Goal: Complete application form

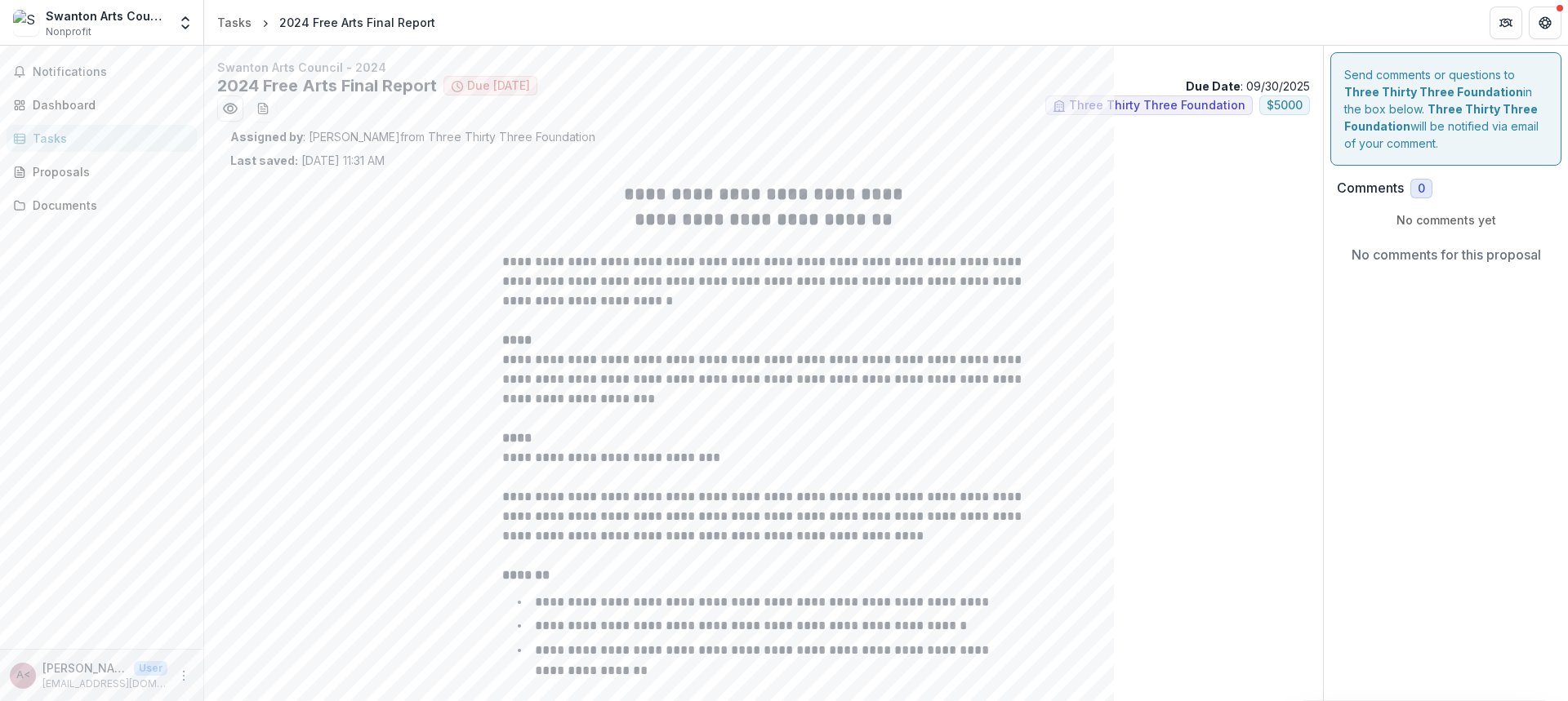
scroll to position [1490, 0]
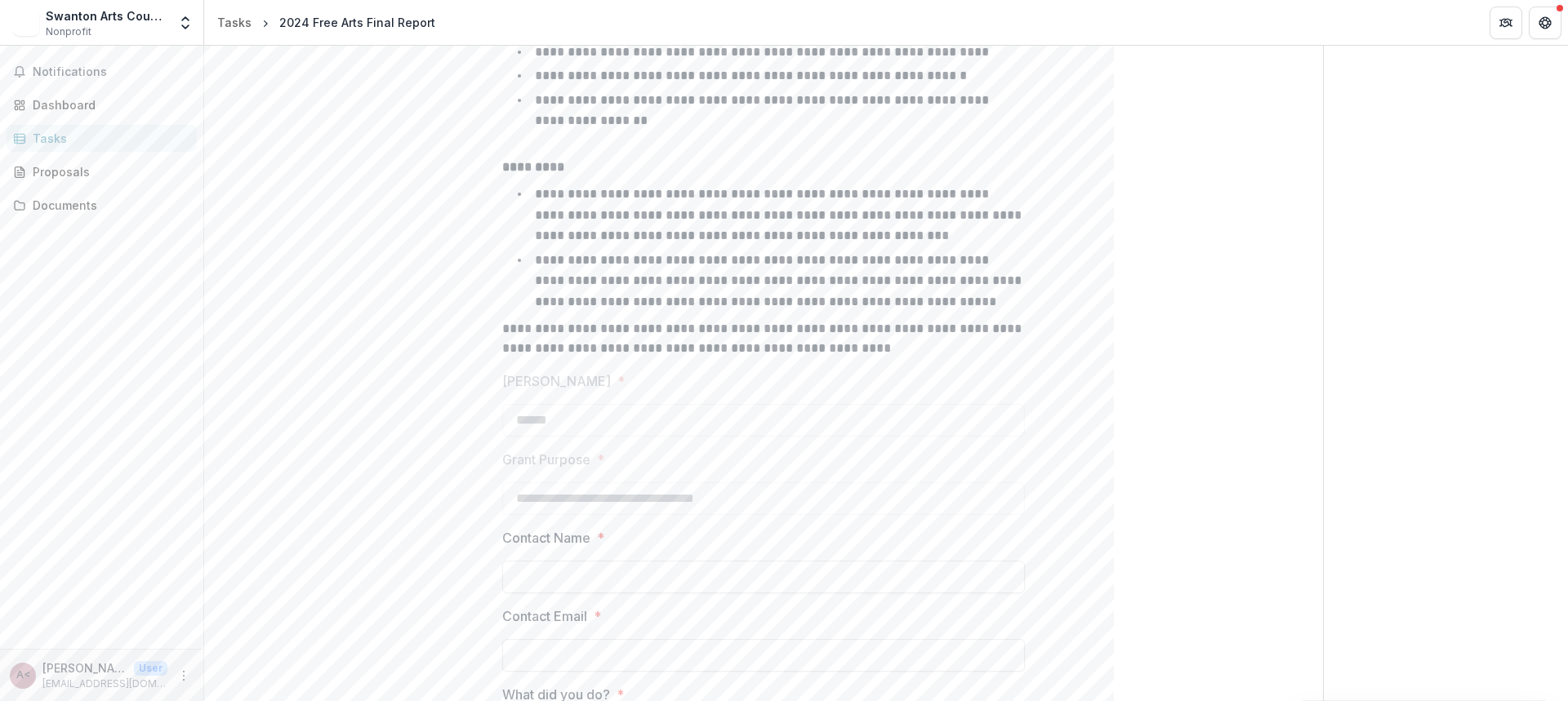
scroll to position [607, 0]
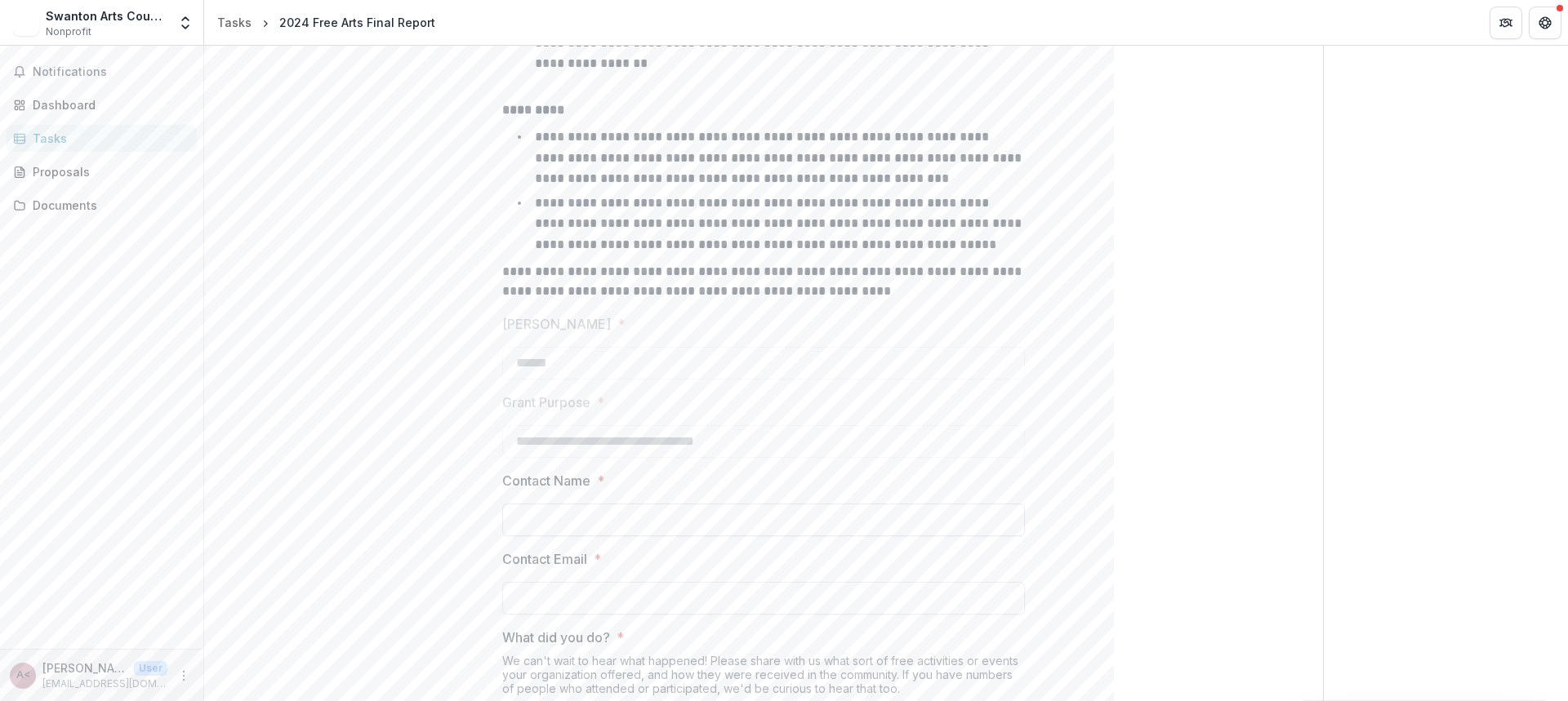
click at [618, 529] on input "Contact Name *" at bounding box center [764, 520] width 523 height 32
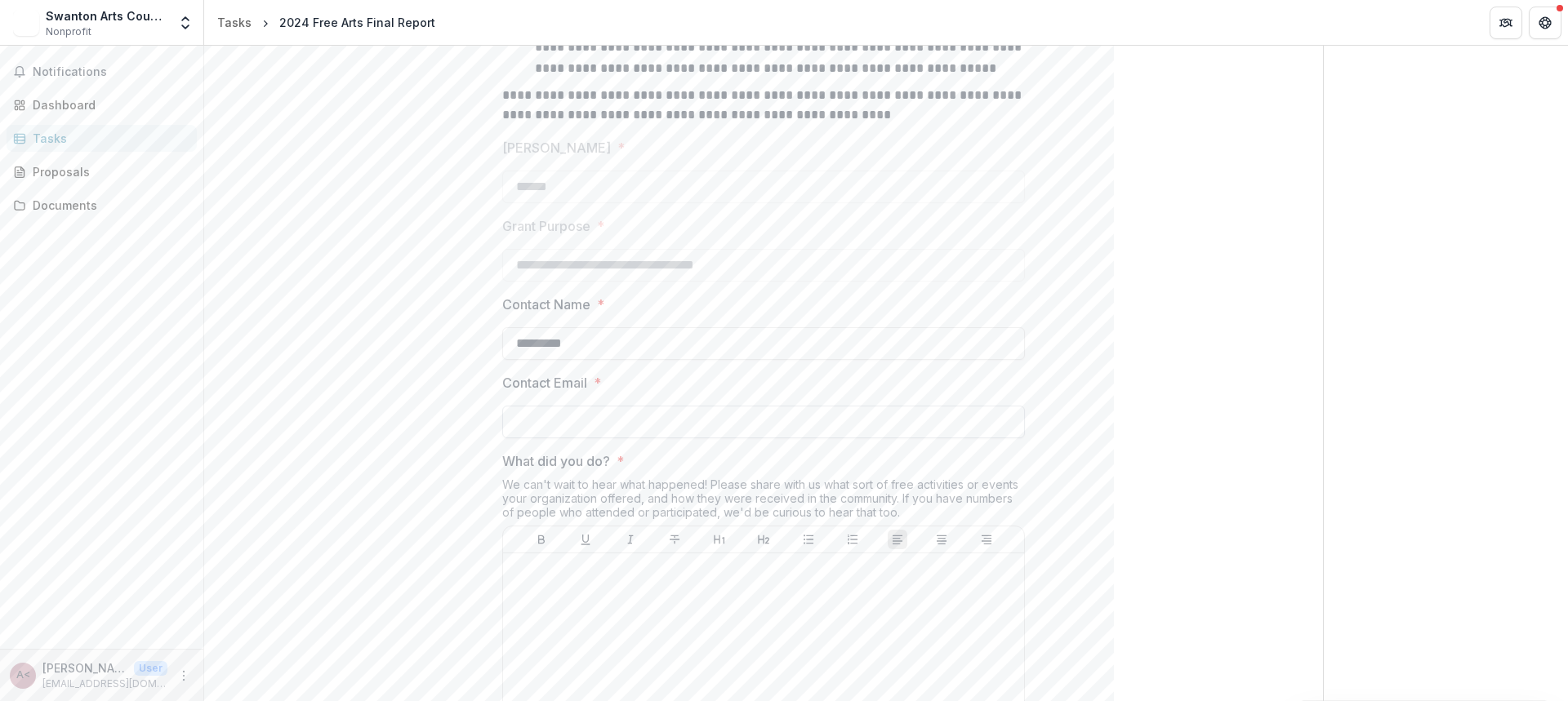
scroll to position [788, 0]
type input "*********"
click at [631, 417] on input "Contact Email *" at bounding box center [764, 418] width 523 height 32
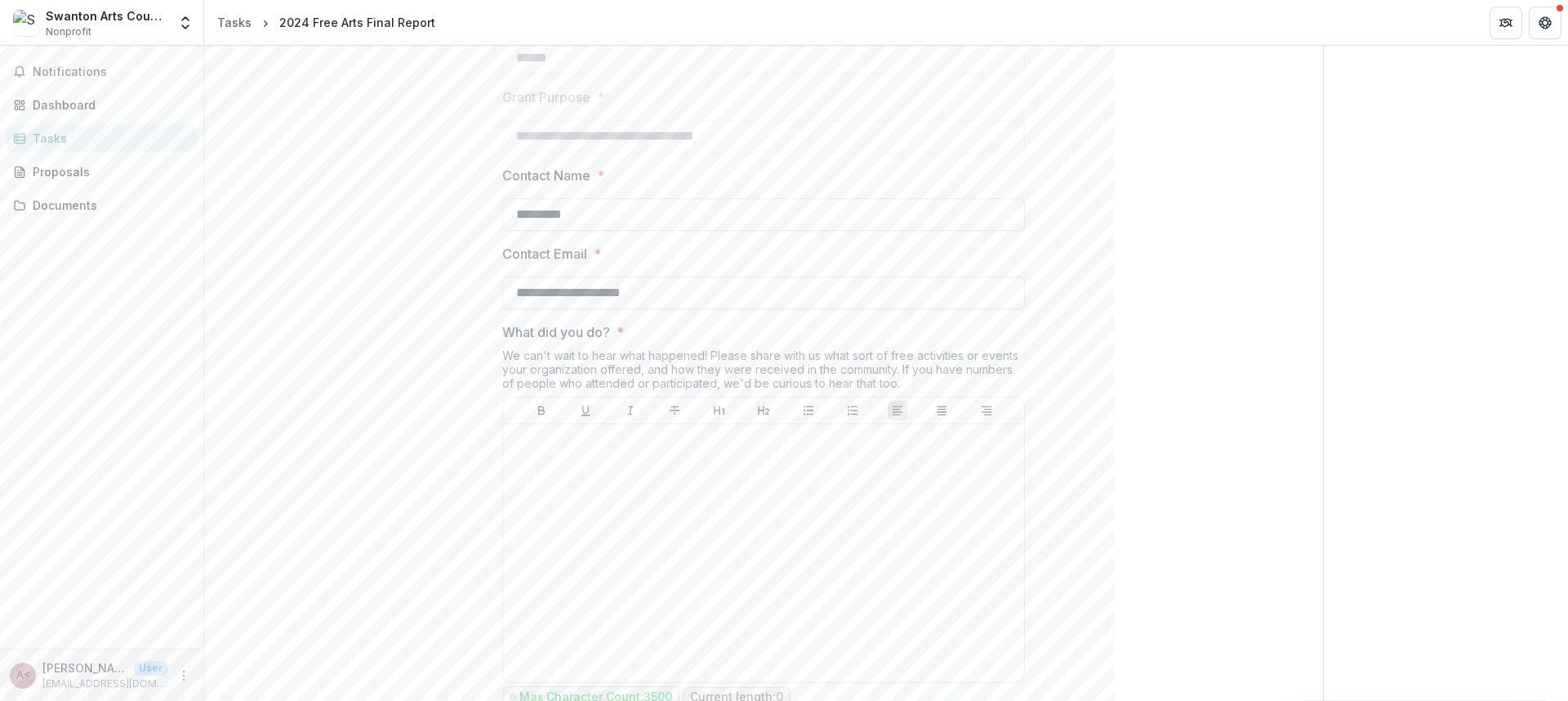
scroll to position [915, 0]
type input "**********"
click at [756, 508] on div at bounding box center [764, 552] width 508 height 245
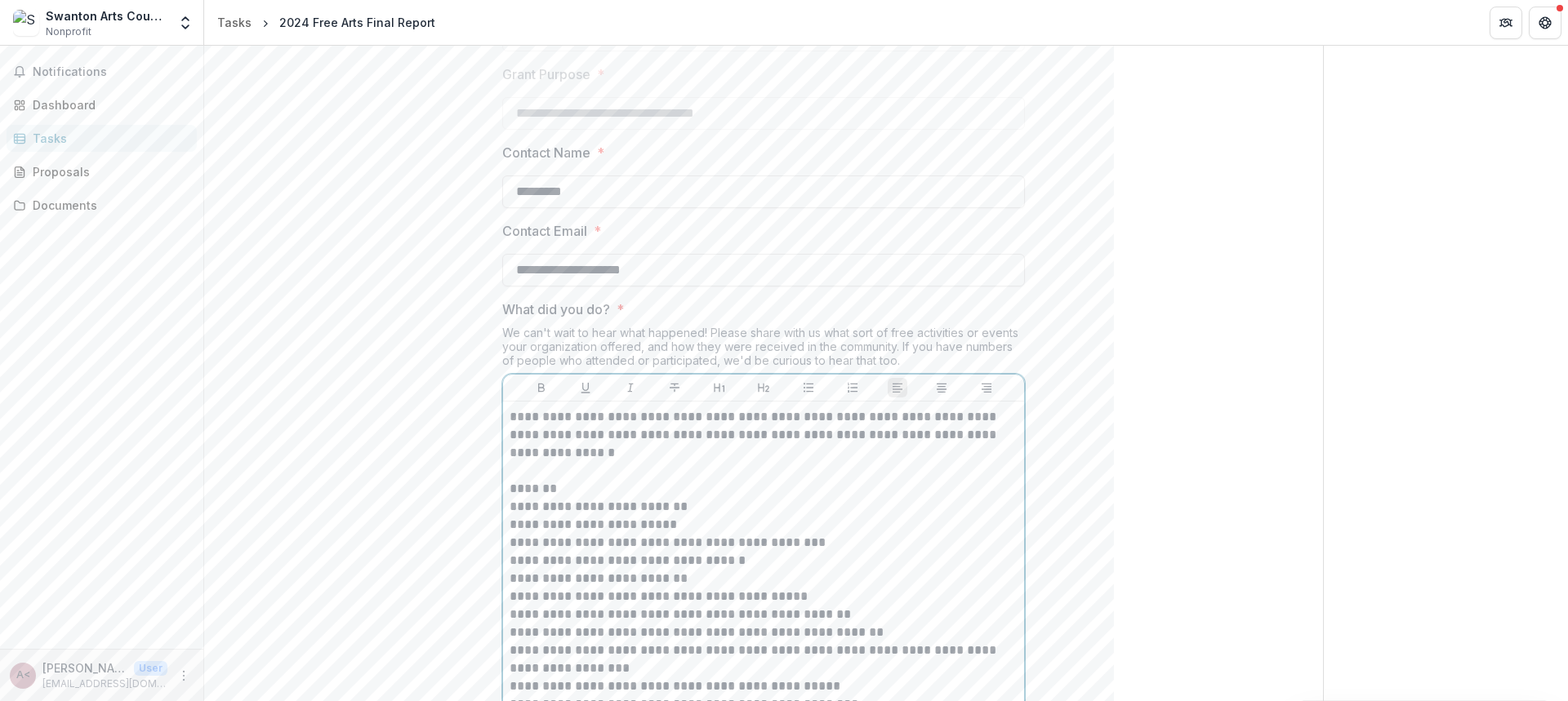
scroll to position [934, 0]
click at [695, 474] on p at bounding box center [764, 472] width 508 height 18
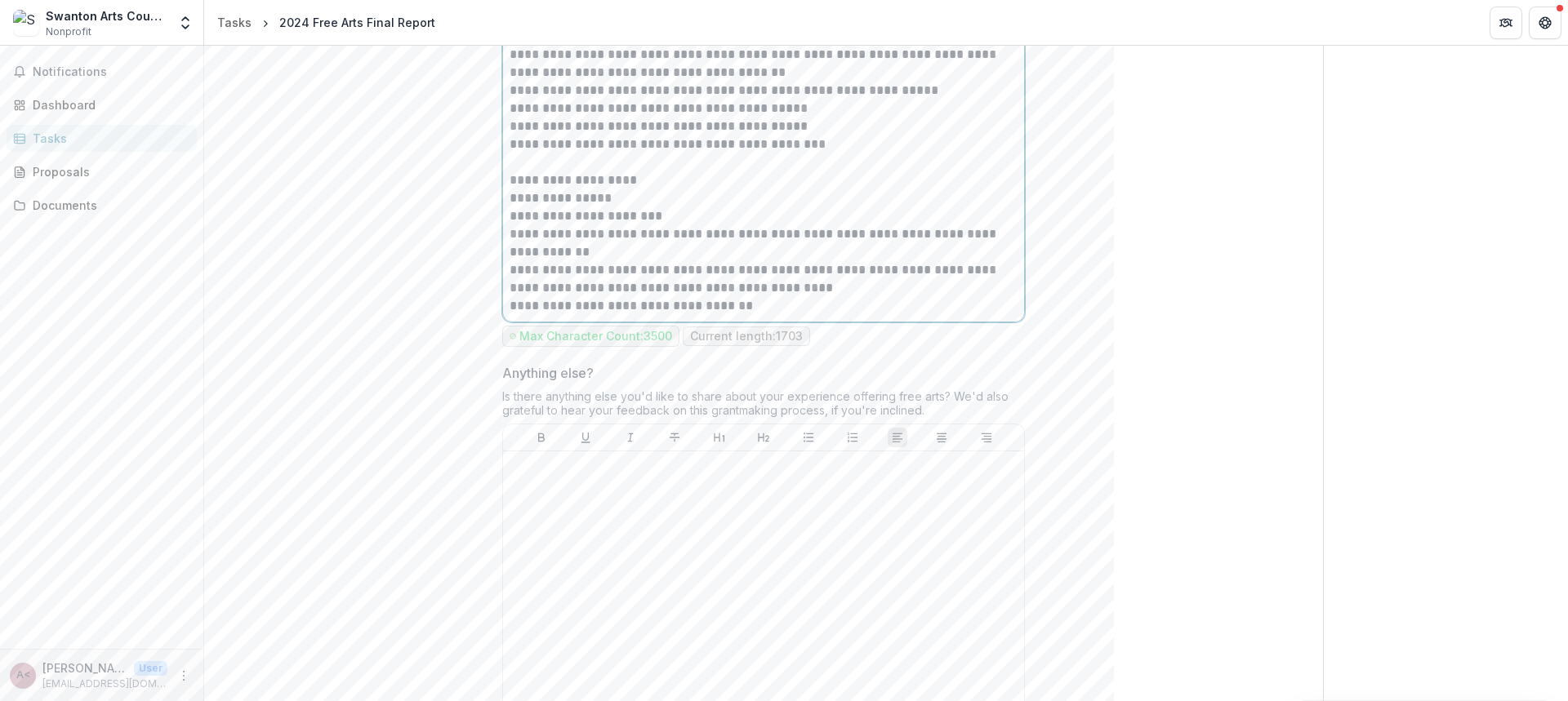
scroll to position [1829, 0]
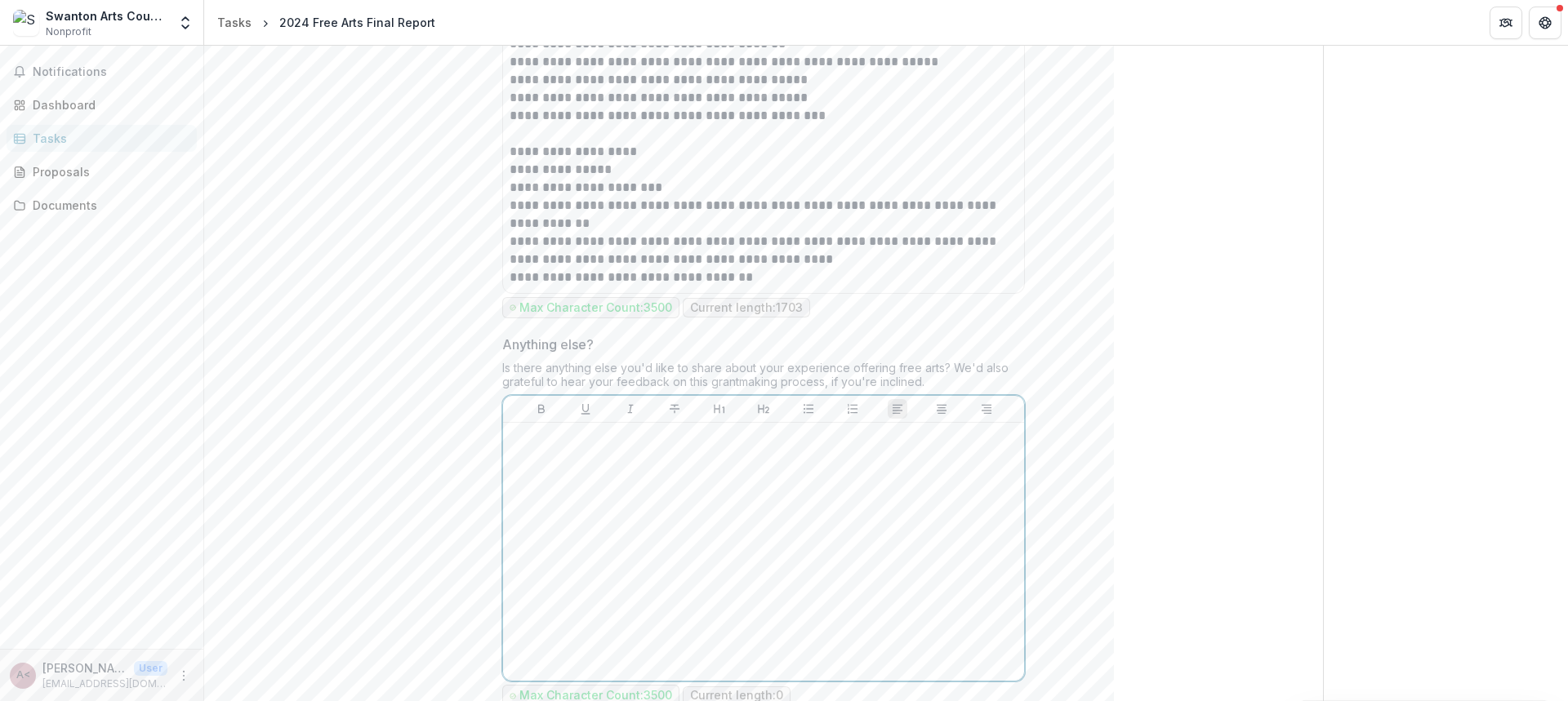
click at [657, 482] on div at bounding box center [764, 552] width 508 height 245
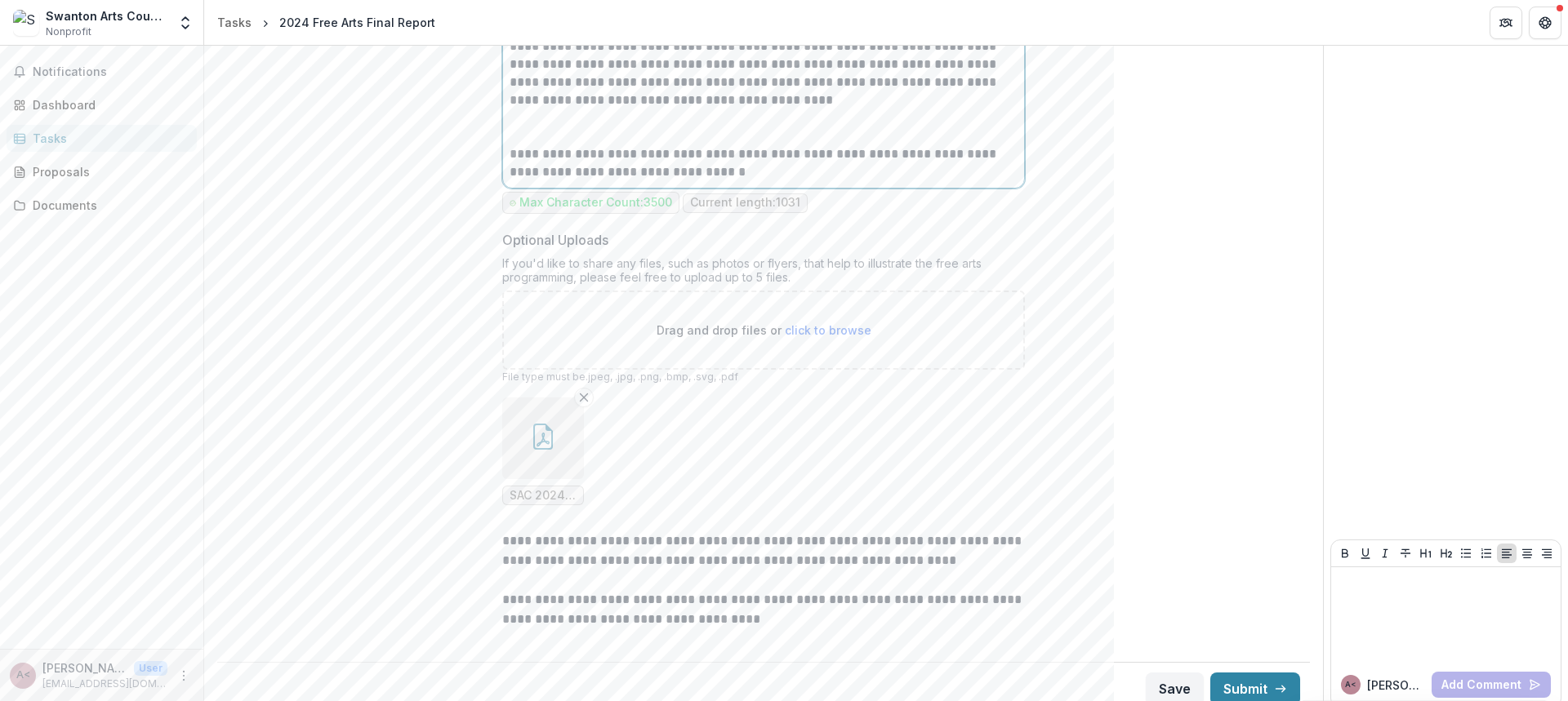
scroll to position [2414, 0]
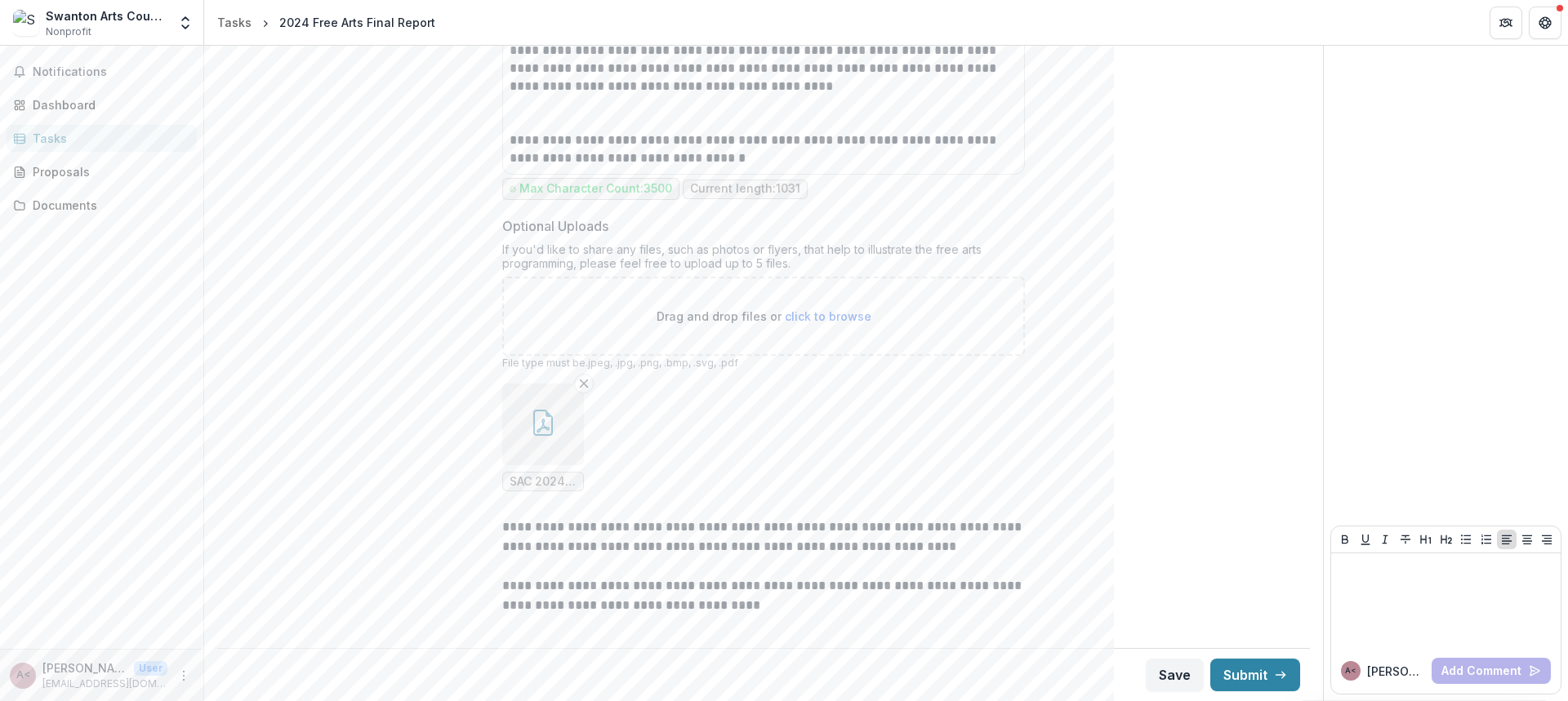
click at [537, 429] on icon "button" at bounding box center [542, 425] width 13 height 14
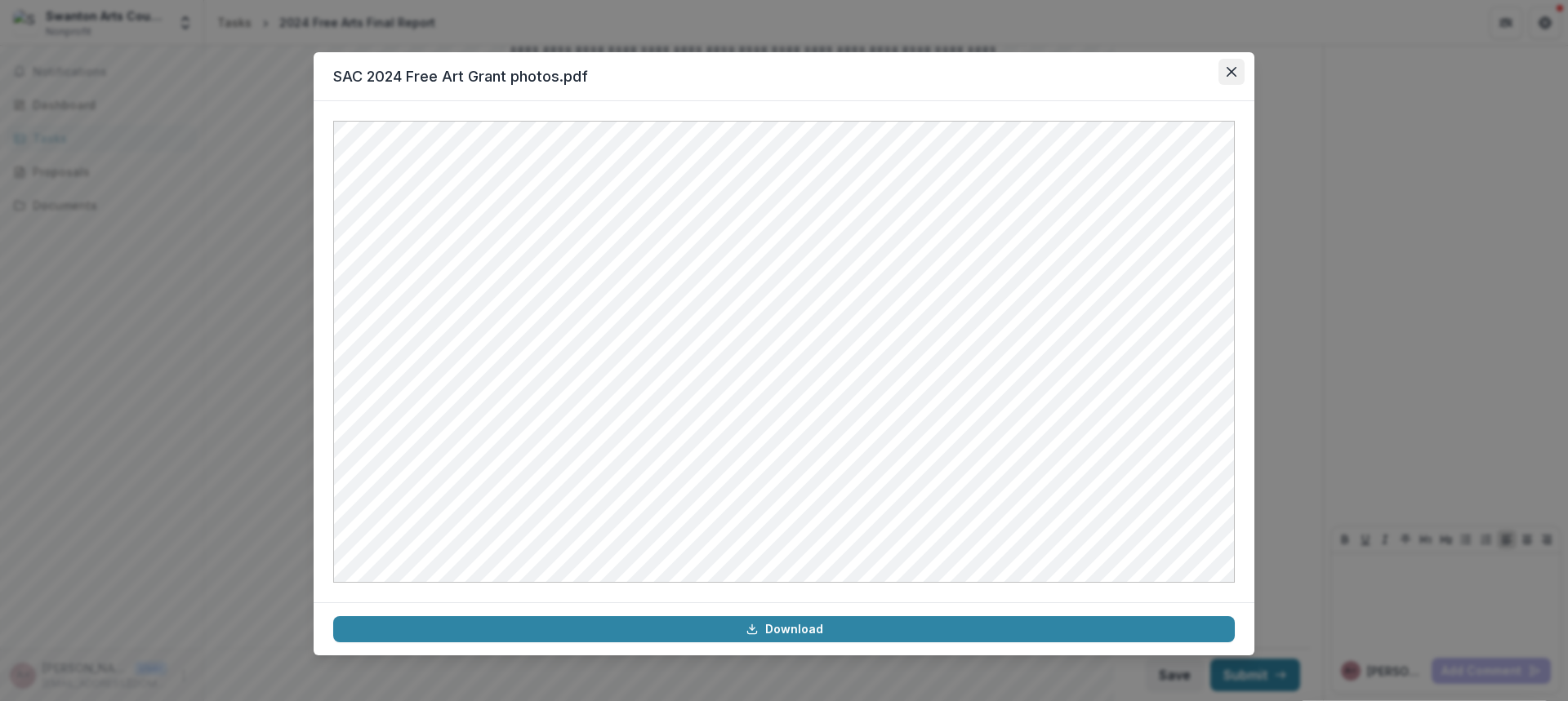
click at [1235, 71] on icon "Close" at bounding box center [1232, 72] width 10 height 10
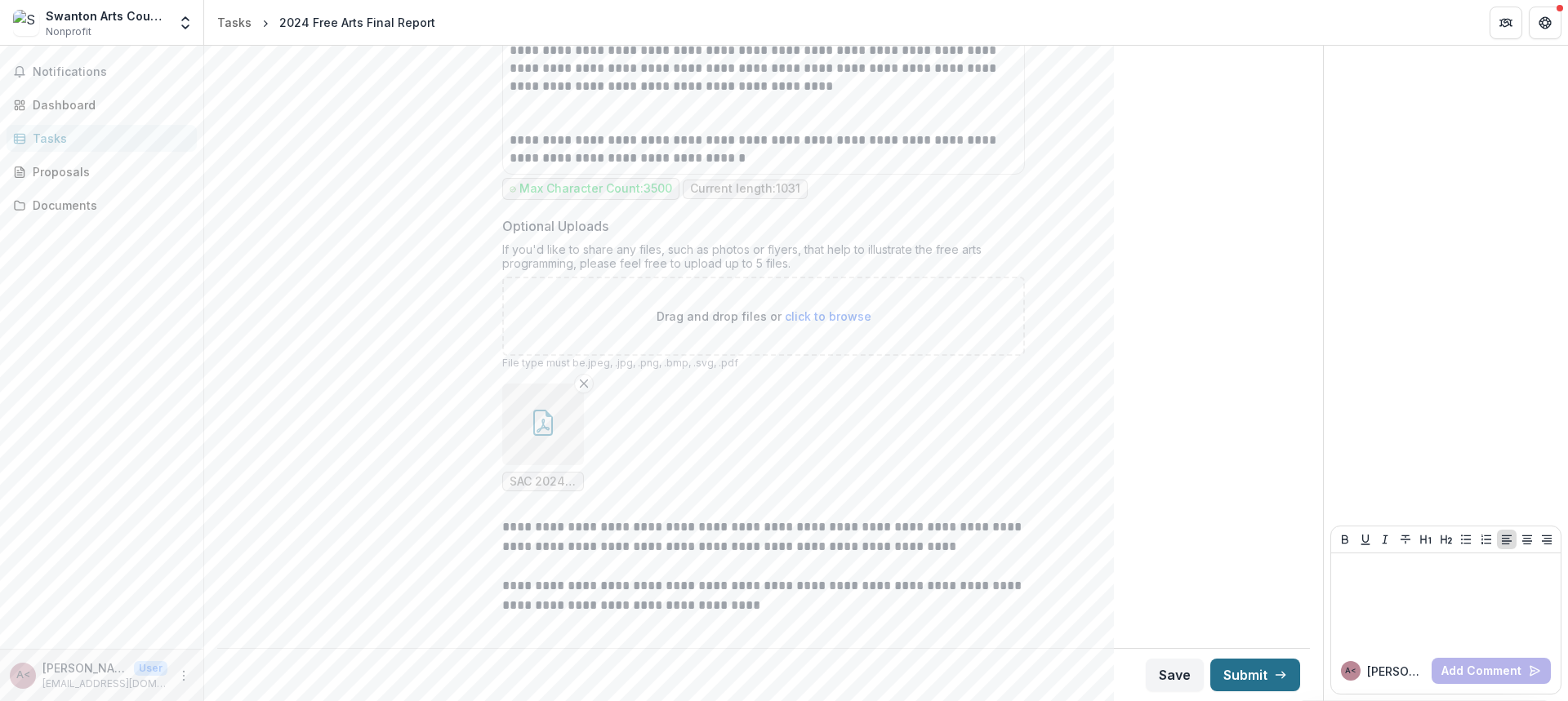
click at [1264, 676] on button "Submit" at bounding box center [1256, 675] width 90 height 32
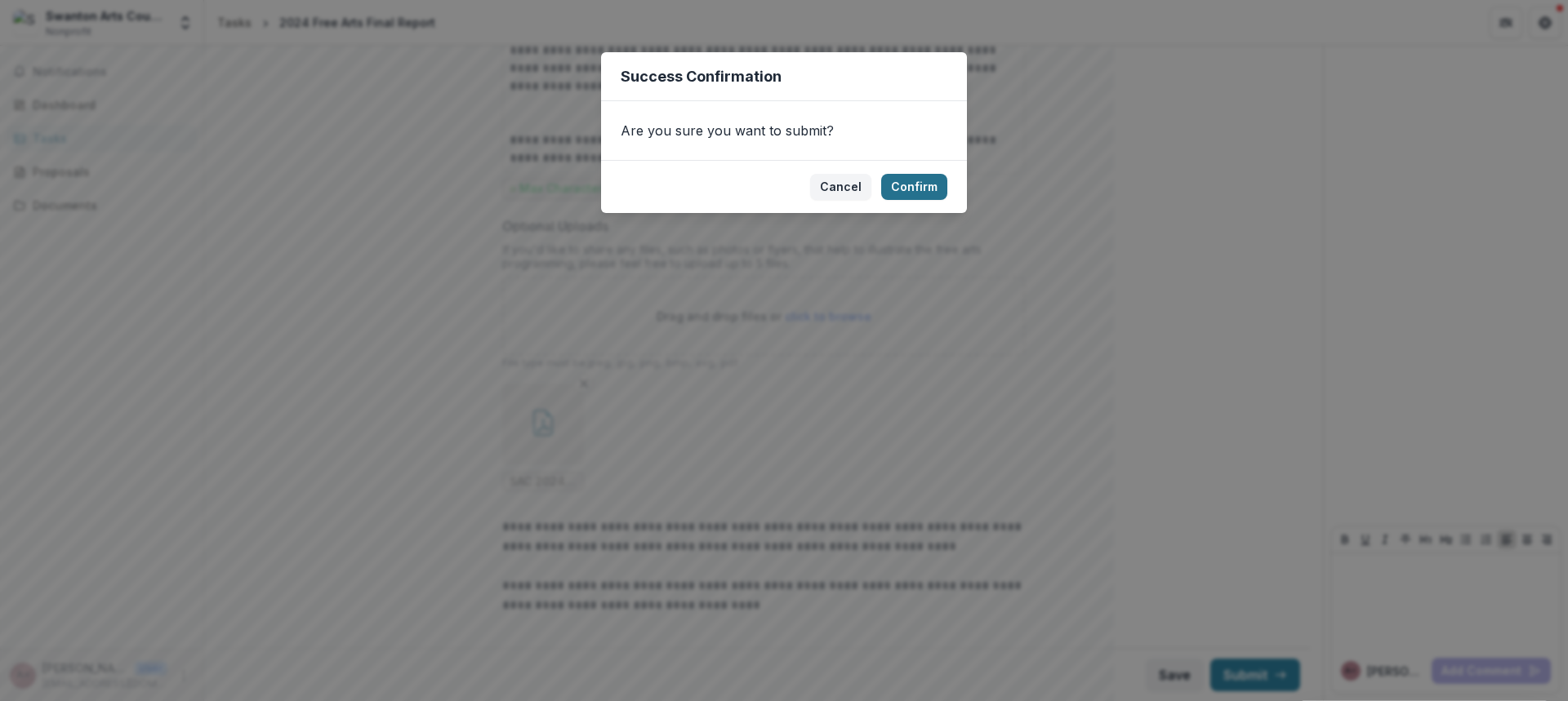
click at [918, 186] on button "Confirm" at bounding box center [914, 186] width 66 height 26
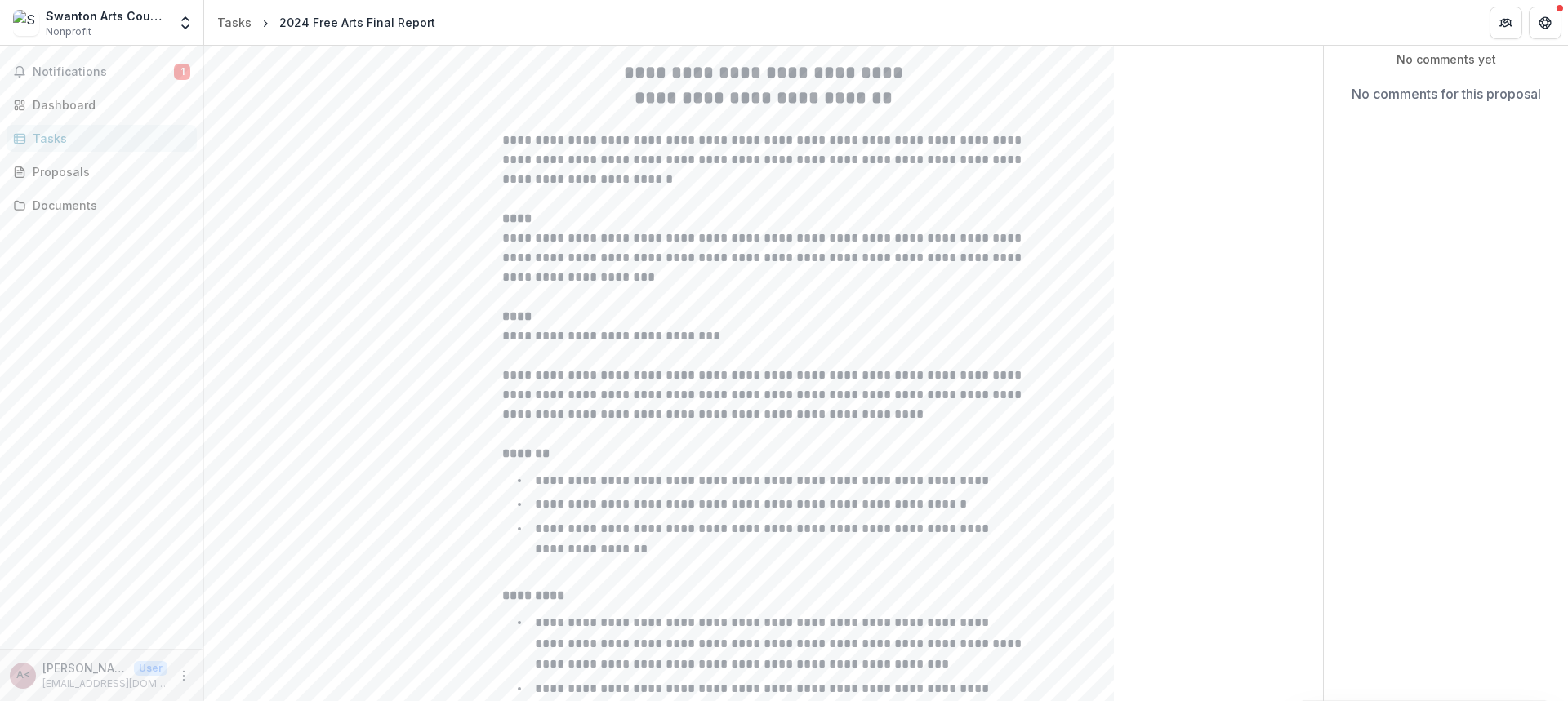
scroll to position [0, 0]
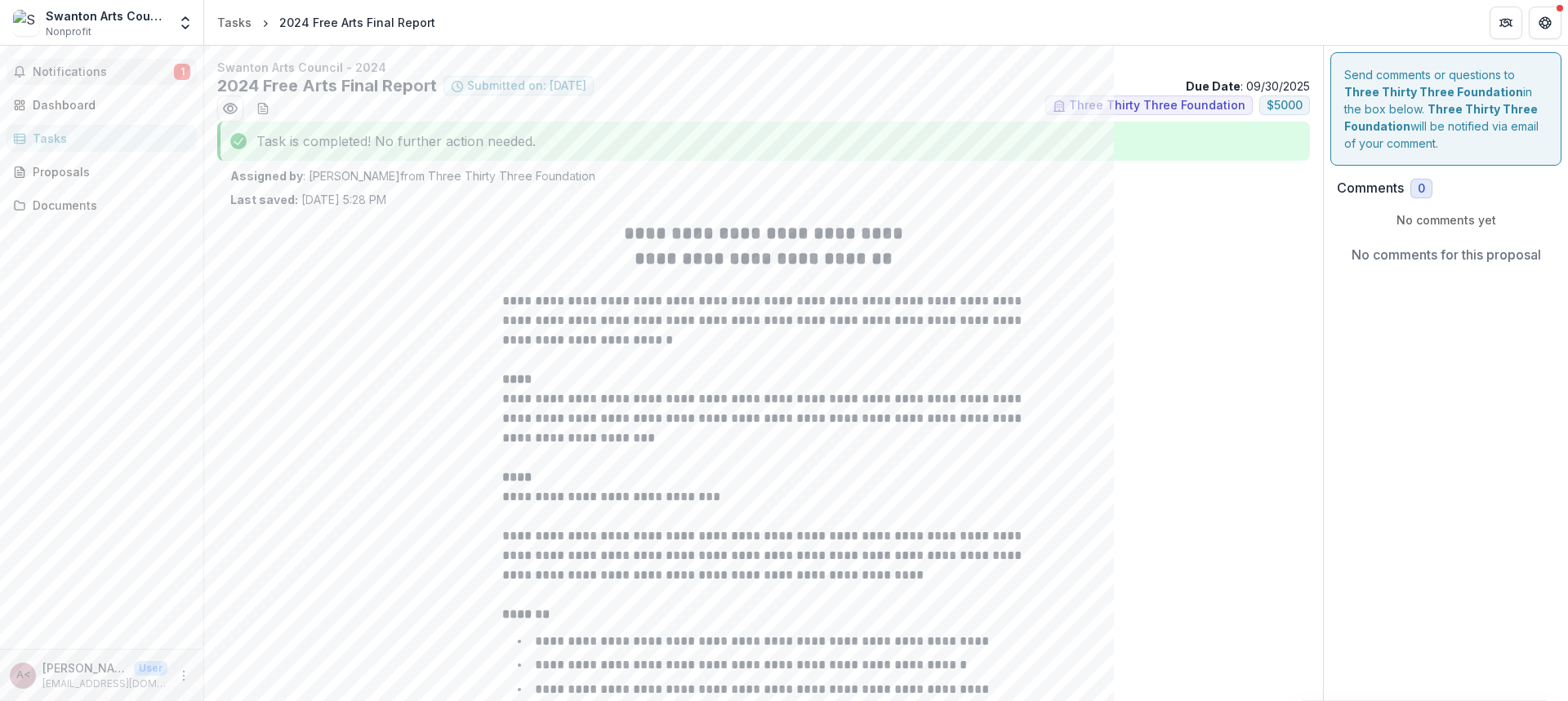
click at [129, 66] on span "Notifications" at bounding box center [103, 72] width 141 height 14
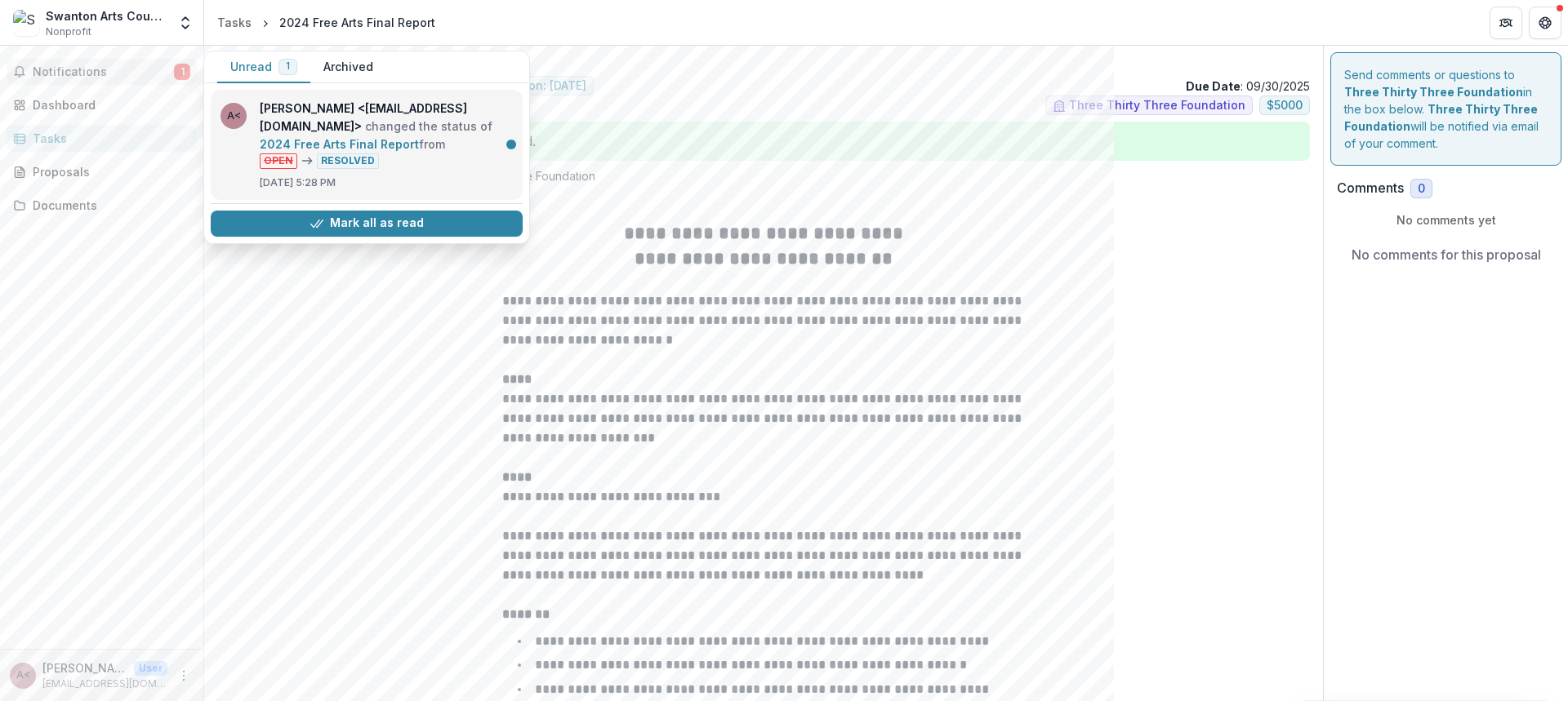
click at [404, 142] on link "2024 Free Arts Final Report" at bounding box center [339, 144] width 159 height 14
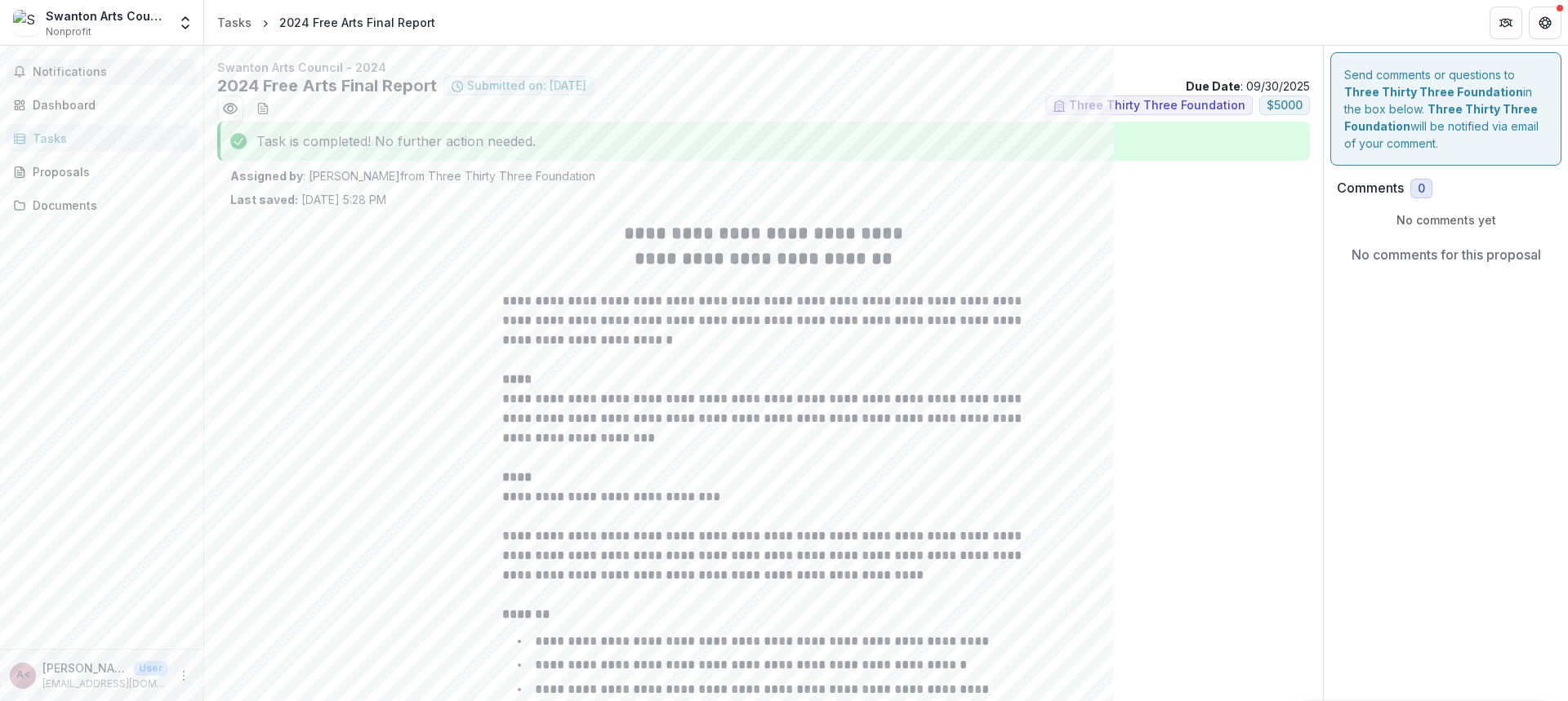
click at [84, 77] on span "Notifications" at bounding box center [111, 72] width 157 height 14
